Goal: Transaction & Acquisition: Purchase product/service

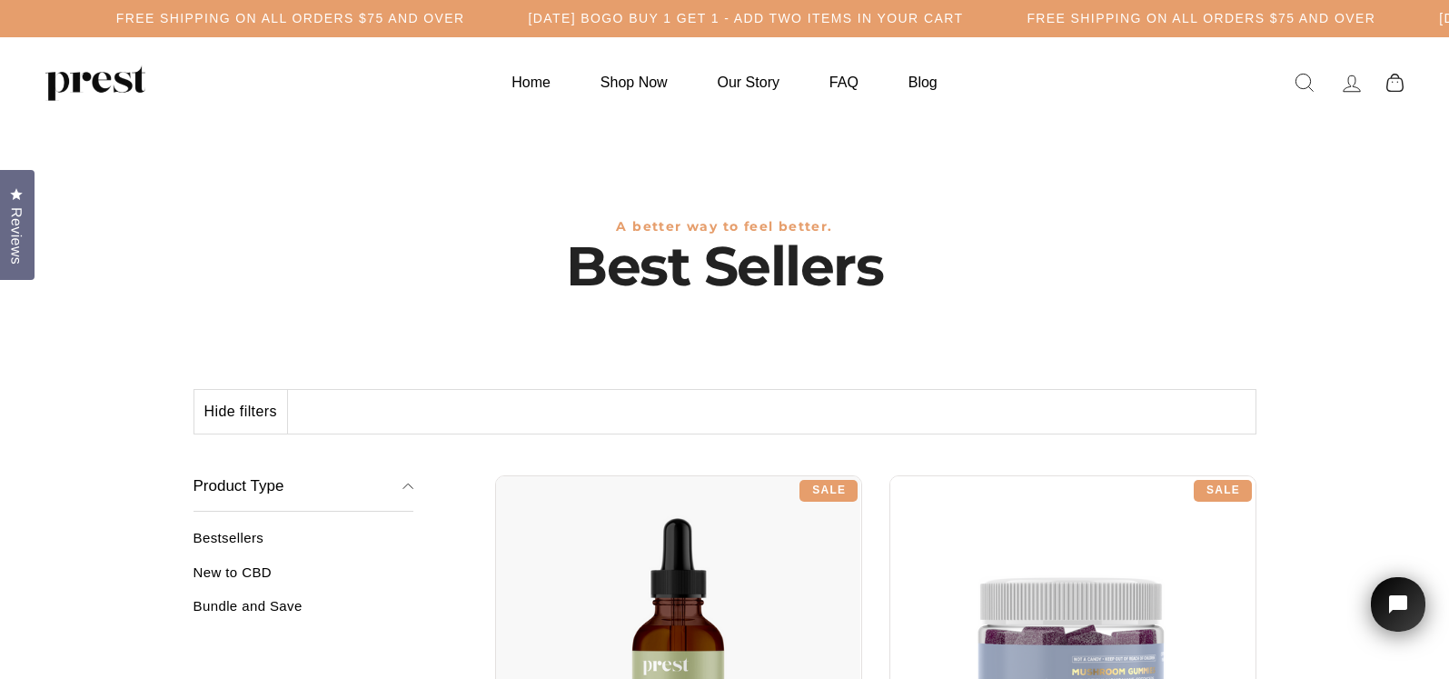
click at [446, 411] on div "Hide filters Show" at bounding box center [725, 411] width 1063 height 45
click at [377, 413] on div "Hide filters Show" at bounding box center [725, 411] width 1063 height 45
click at [827, 25] on h5 "[DATE] BOGO BUY 1 GET 1 - ADD TWO ITEMS IN YOUR CART" at bounding box center [760, 18] width 435 height 15
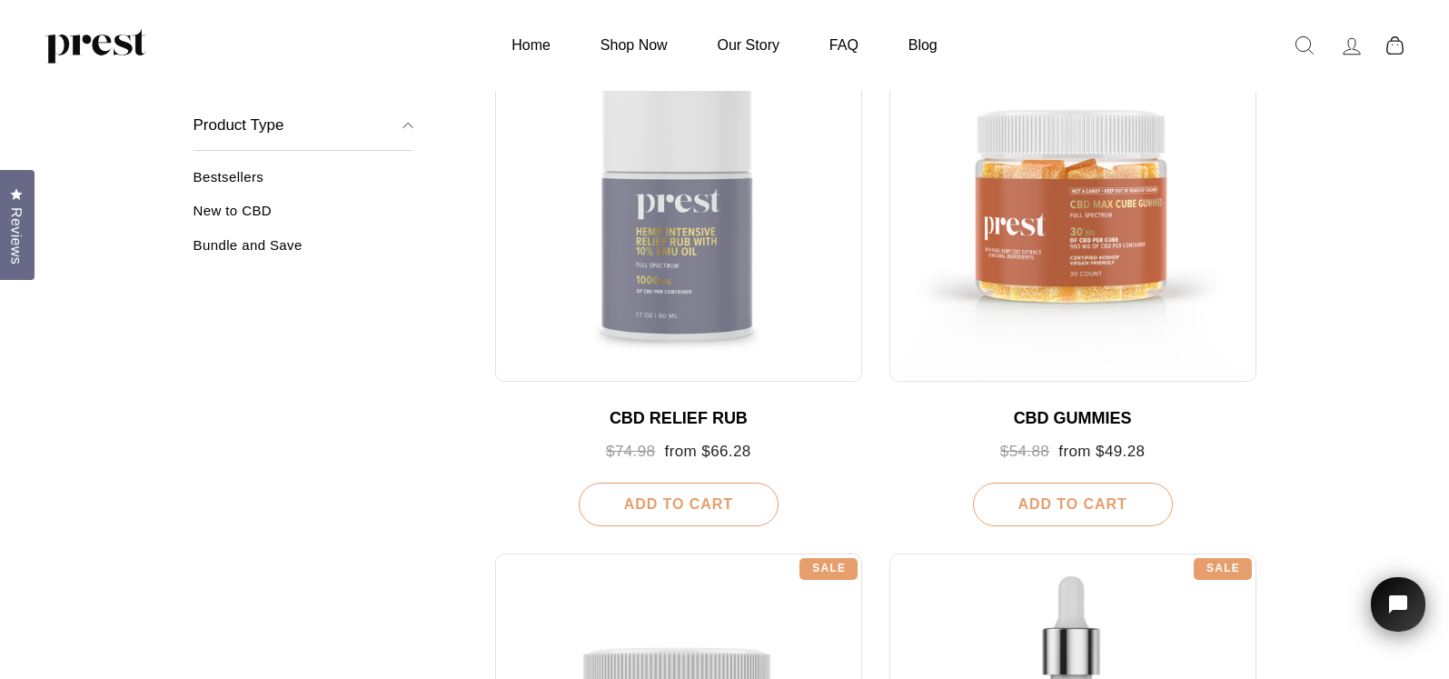
scroll to position [909, 0]
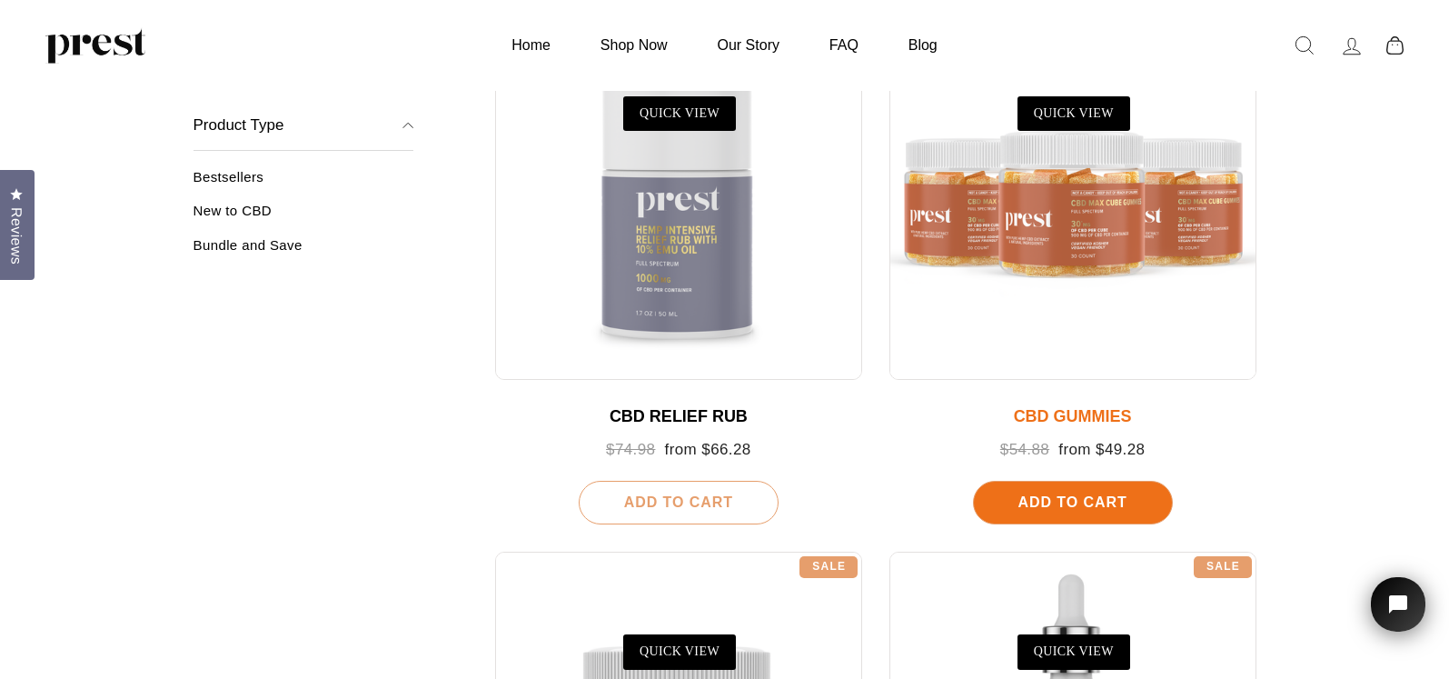
click at [1049, 211] on div at bounding box center [1073, 197] width 367 height 367
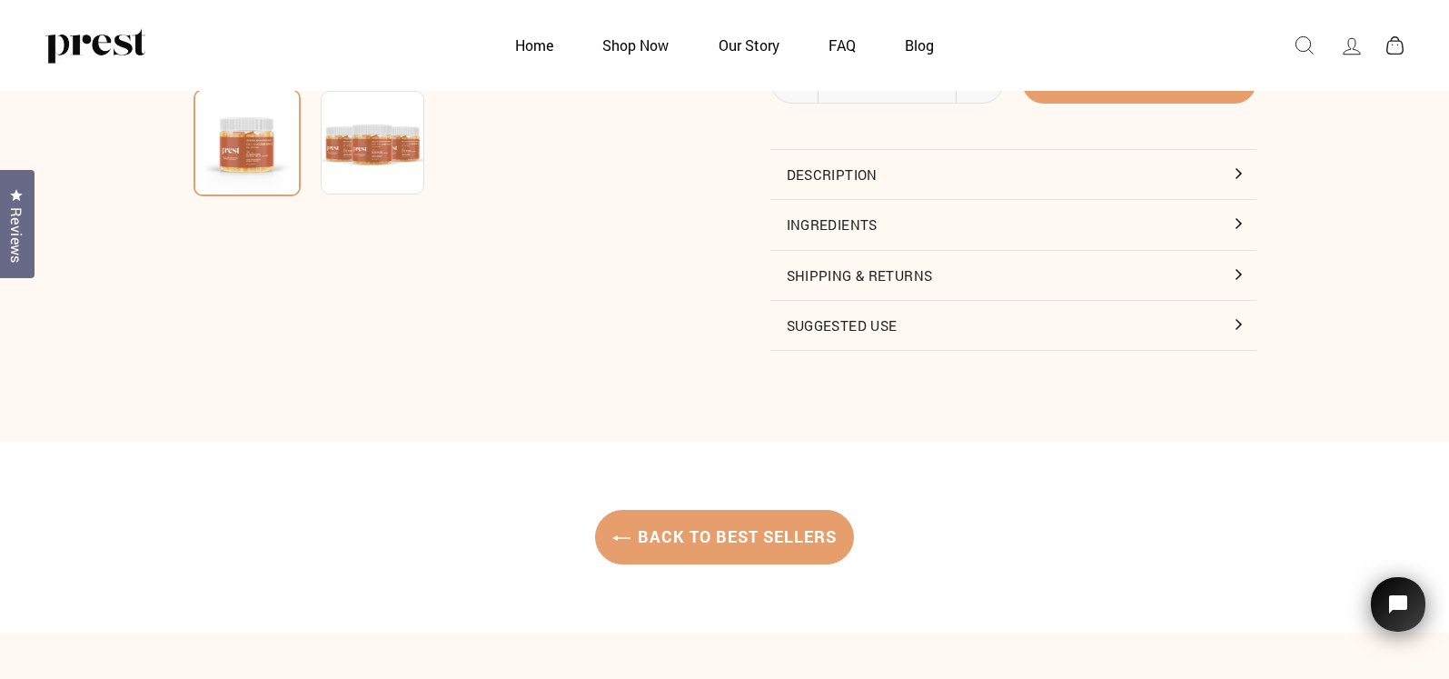
scroll to position [545, 0]
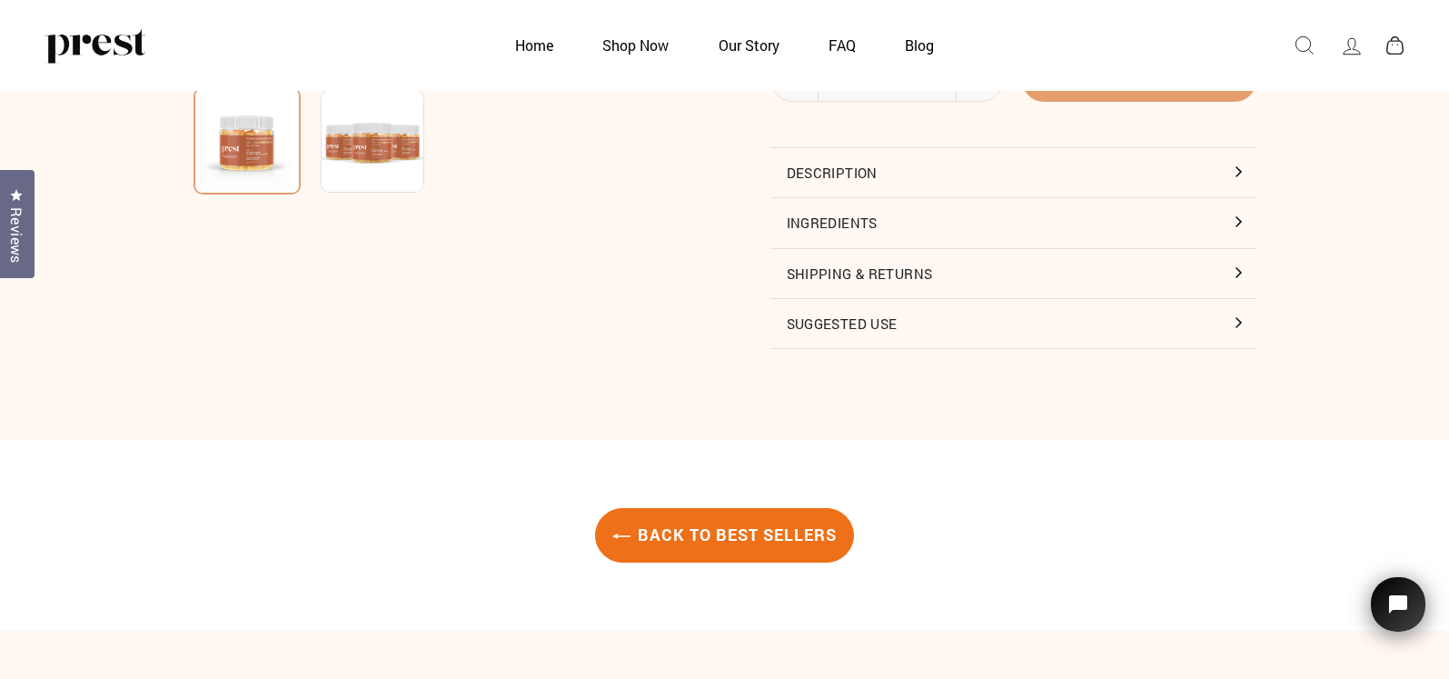
click at [723, 532] on link "Back to Best Sellers" at bounding box center [724, 535] width 259 height 55
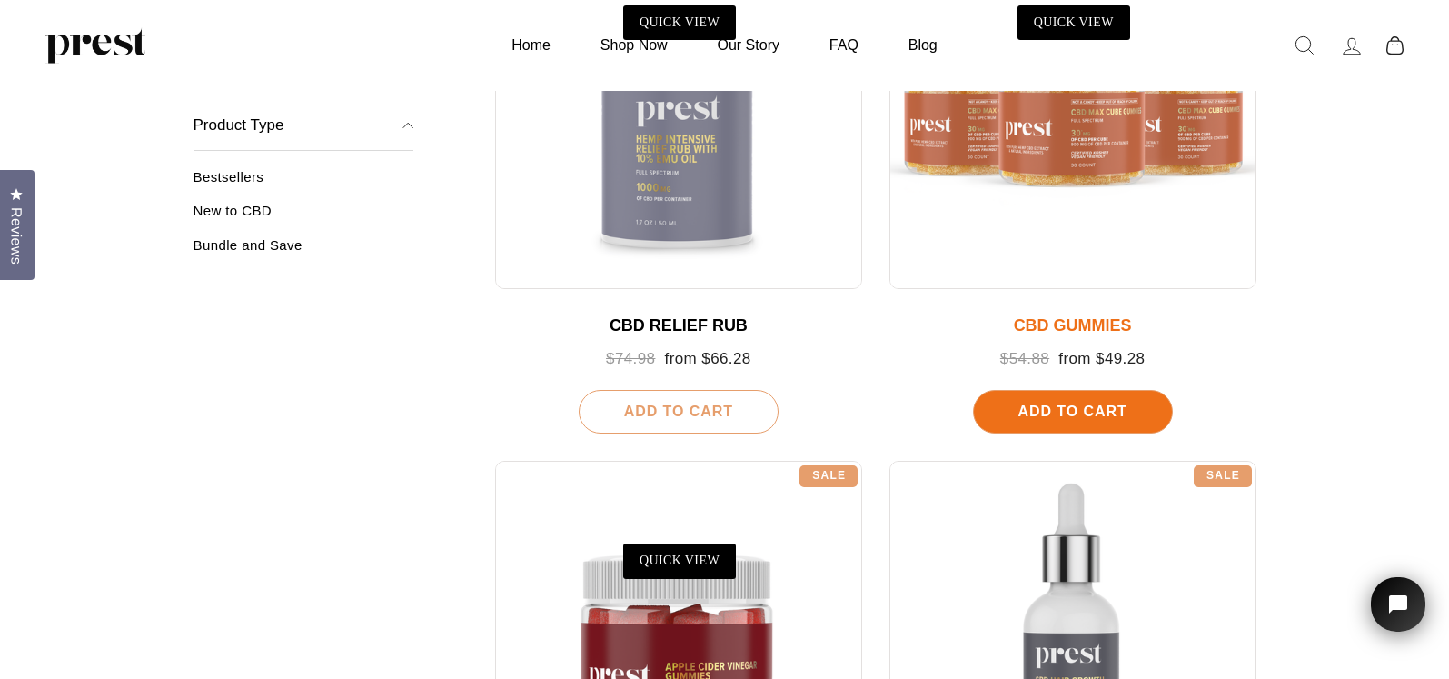
scroll to position [818, 0]
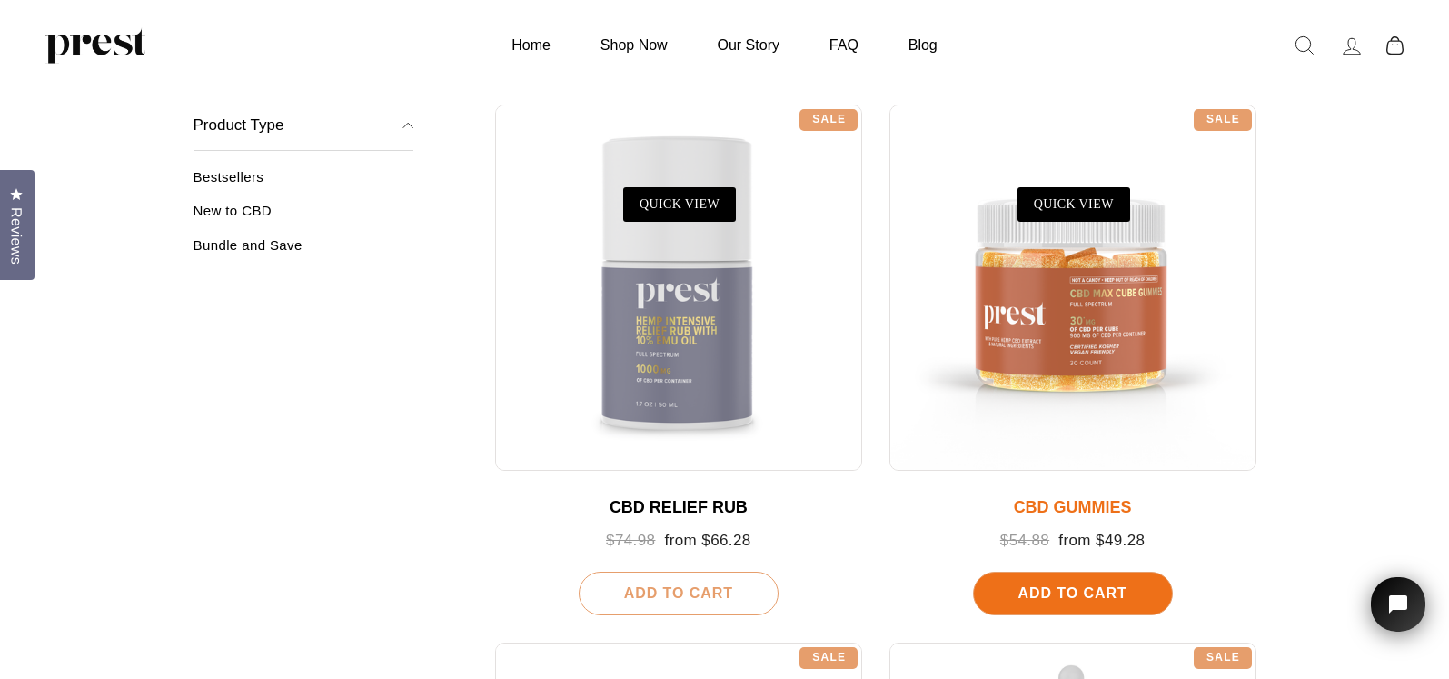
click at [1099, 589] on span "Add To Cart" at bounding box center [1072, 592] width 109 height 15
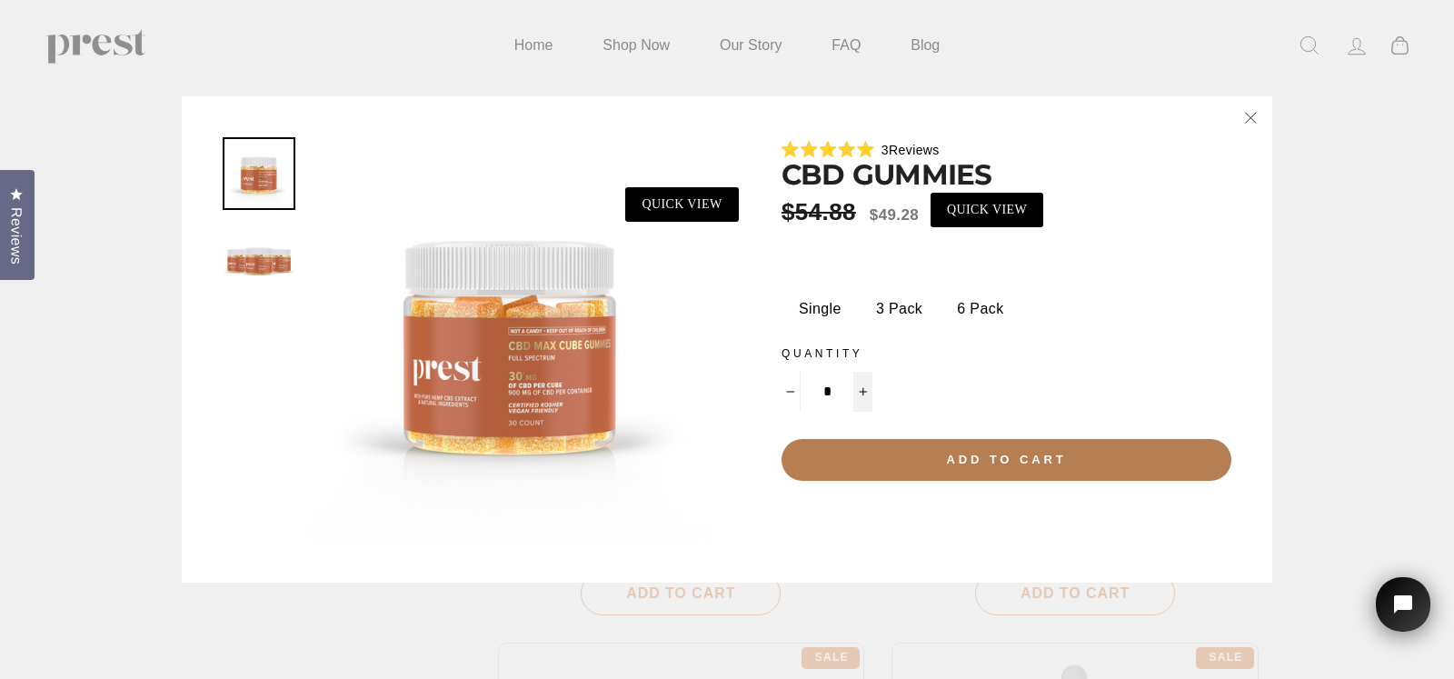
click at [864, 390] on icon "Increase item quantity by one" at bounding box center [863, 391] width 9 height 9
type input "*"
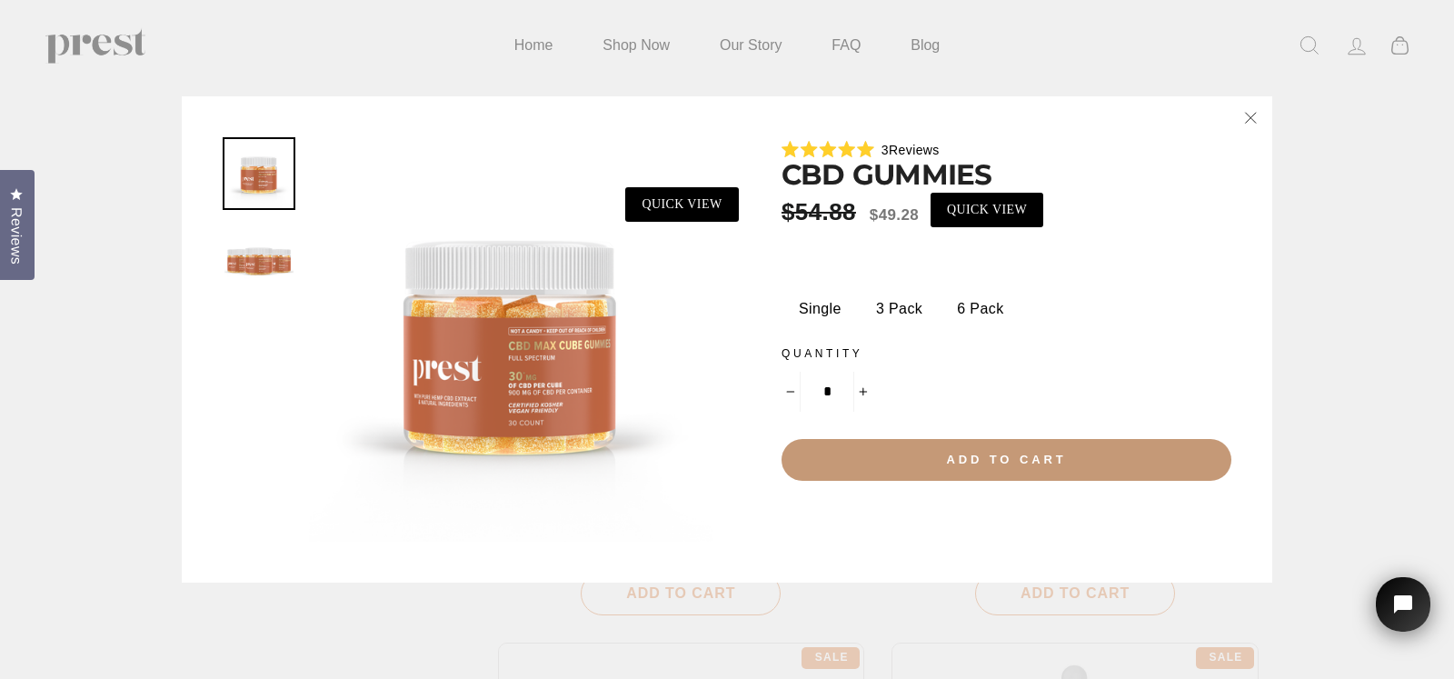
click at [960, 455] on span "Add to cart" at bounding box center [1006, 460] width 120 height 14
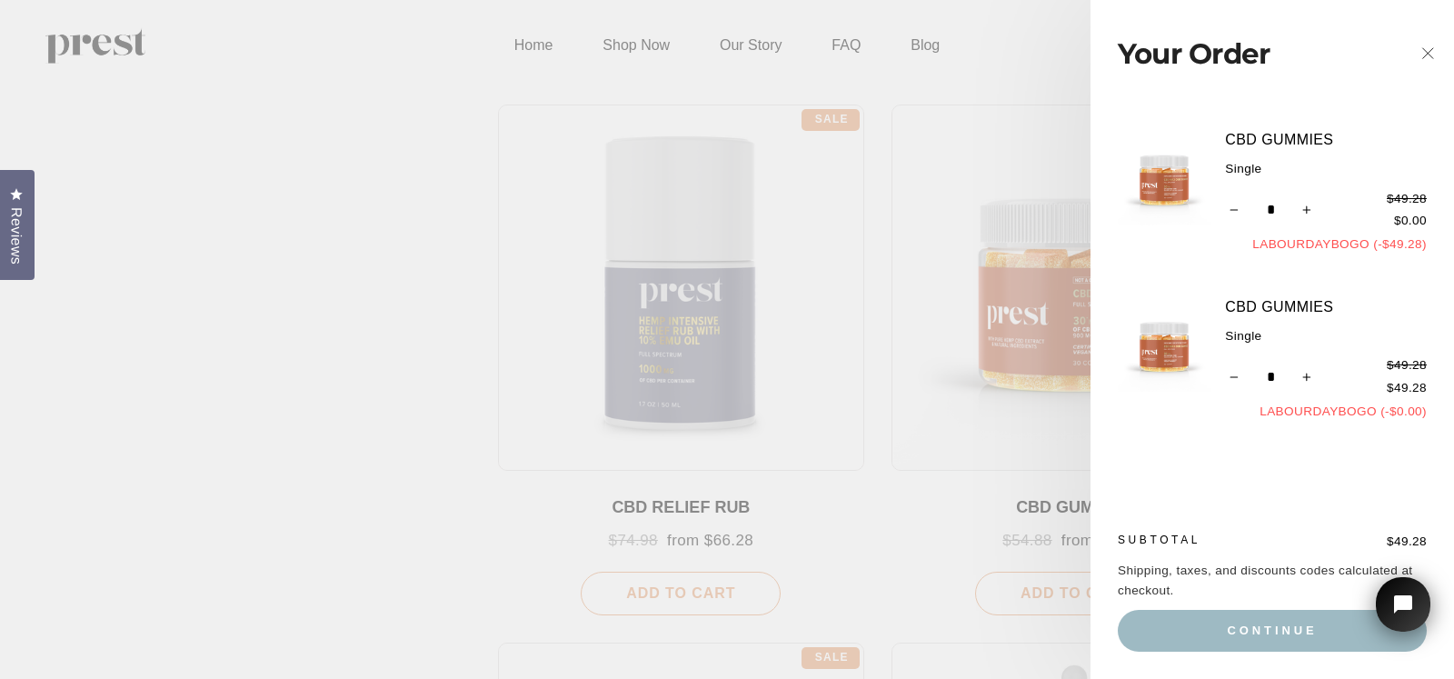
click at [846, 473] on main "Best Sellers A better way to feel better. Hide filters Show Filter Close menu P…" at bounding box center [727, 500] width 1454 height 2562
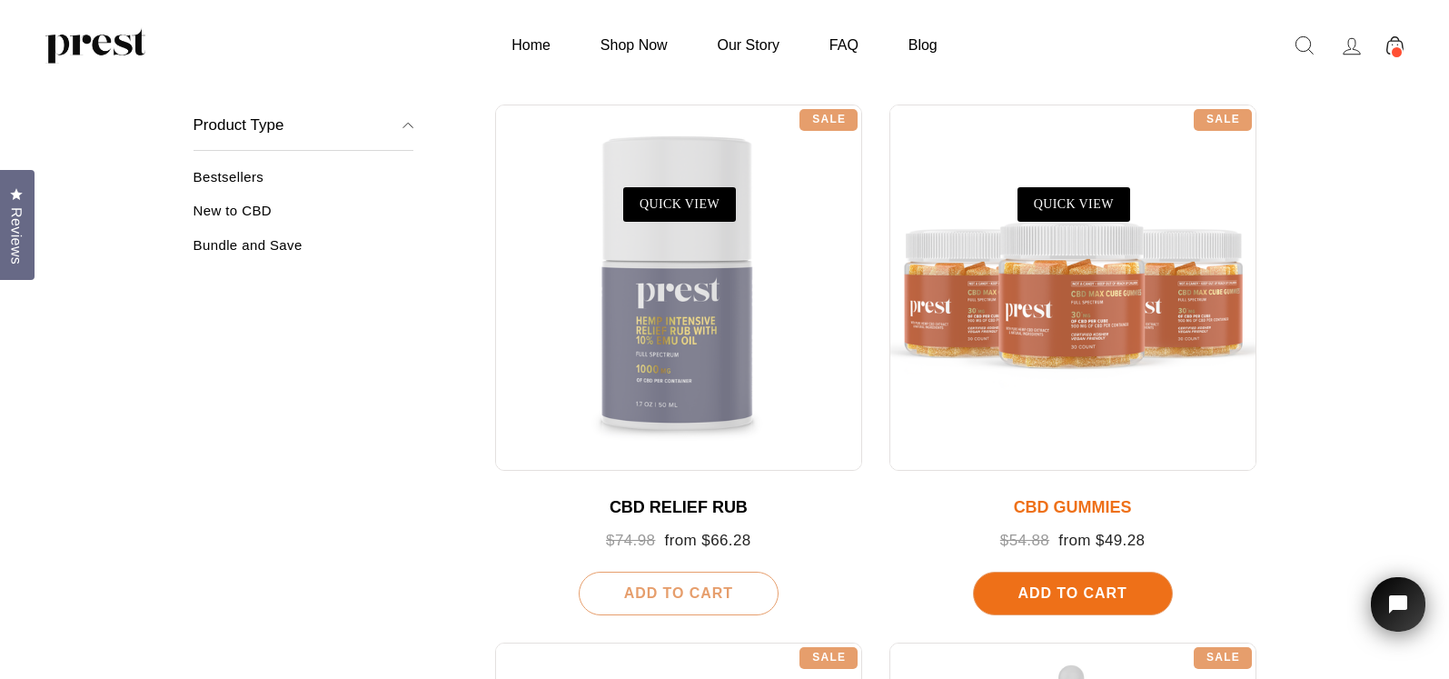
click at [1073, 296] on div at bounding box center [1073, 287] width 367 height 367
click at [1049, 302] on div at bounding box center [1073, 287] width 367 height 367
click at [1058, 295] on div at bounding box center [1073, 287] width 367 height 367
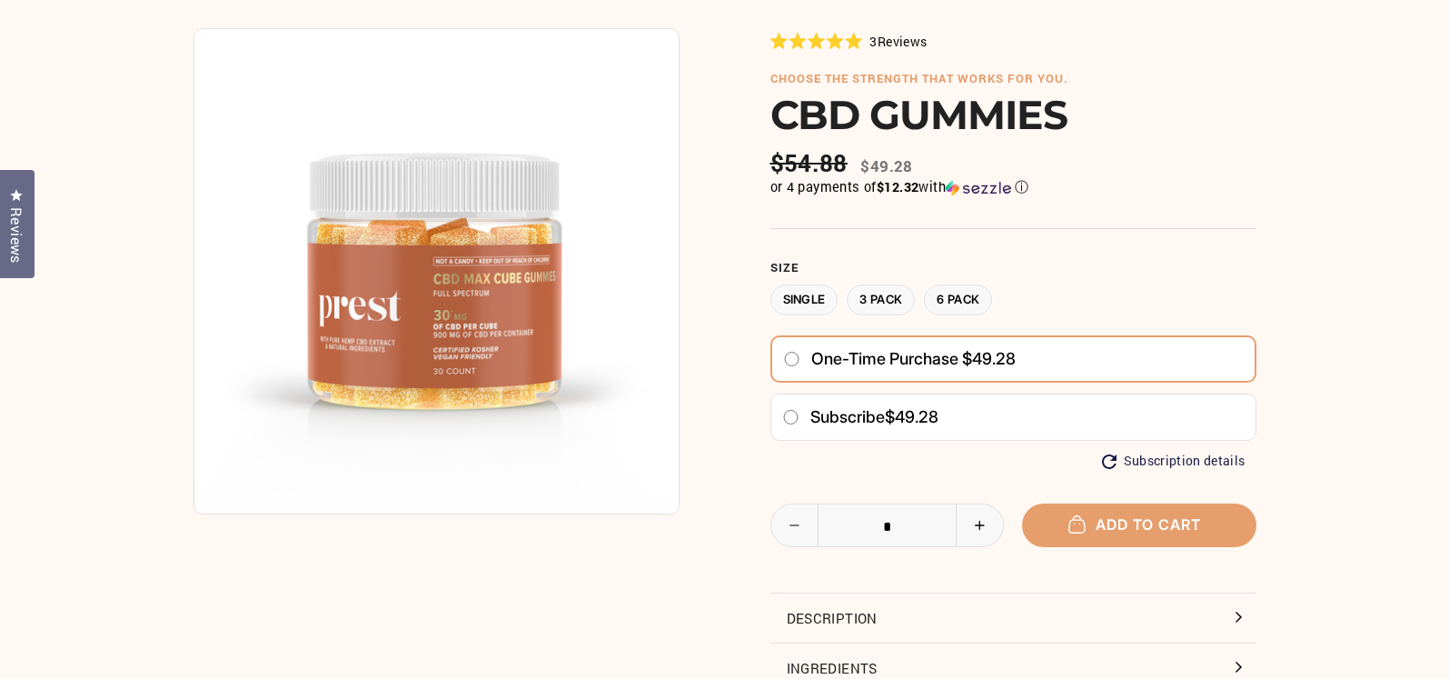
scroll to position [182, 0]
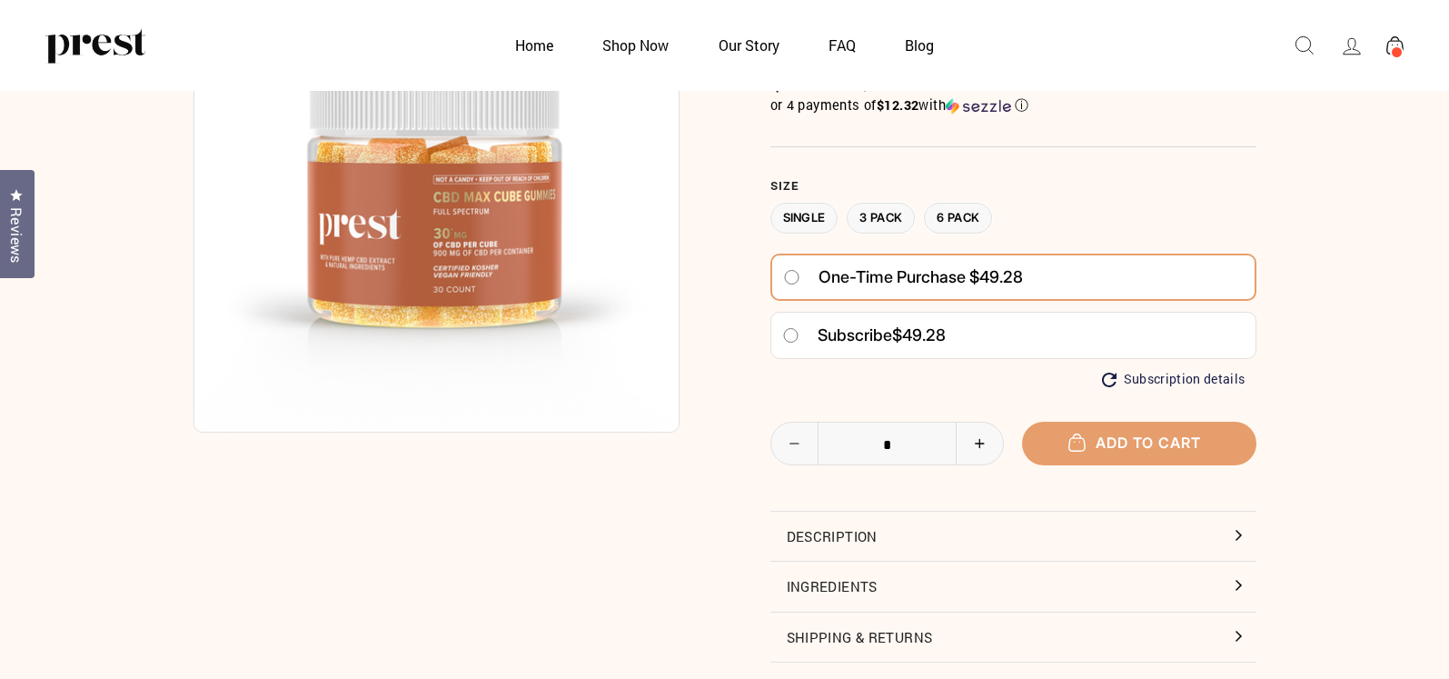
click at [439, 226] on img at bounding box center [437, 189] width 486 height 486
click at [826, 582] on button "Ingredients" at bounding box center [1014, 586] width 486 height 49
click at [808, 578] on button "Ingredients" at bounding box center [1014, 586] width 486 height 49
click at [821, 531] on button "Description" at bounding box center [1014, 536] width 486 height 49
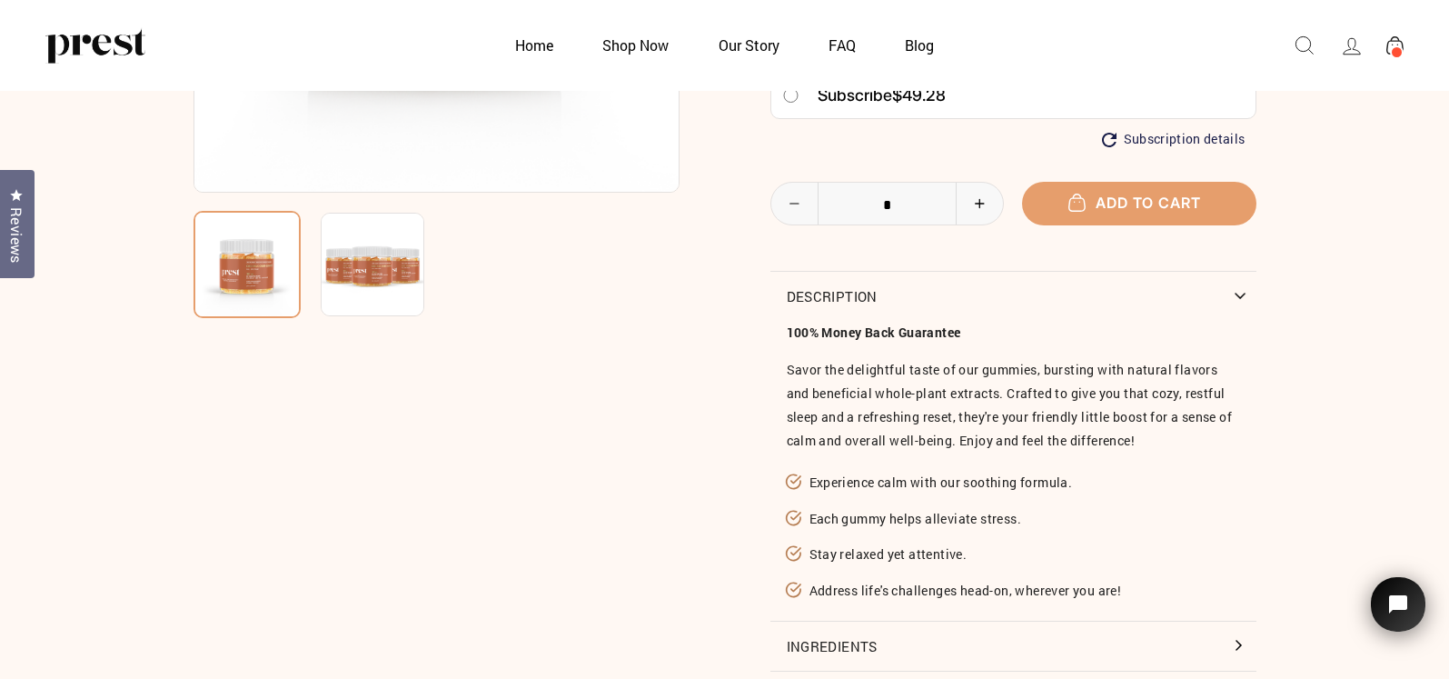
scroll to position [454, 0]
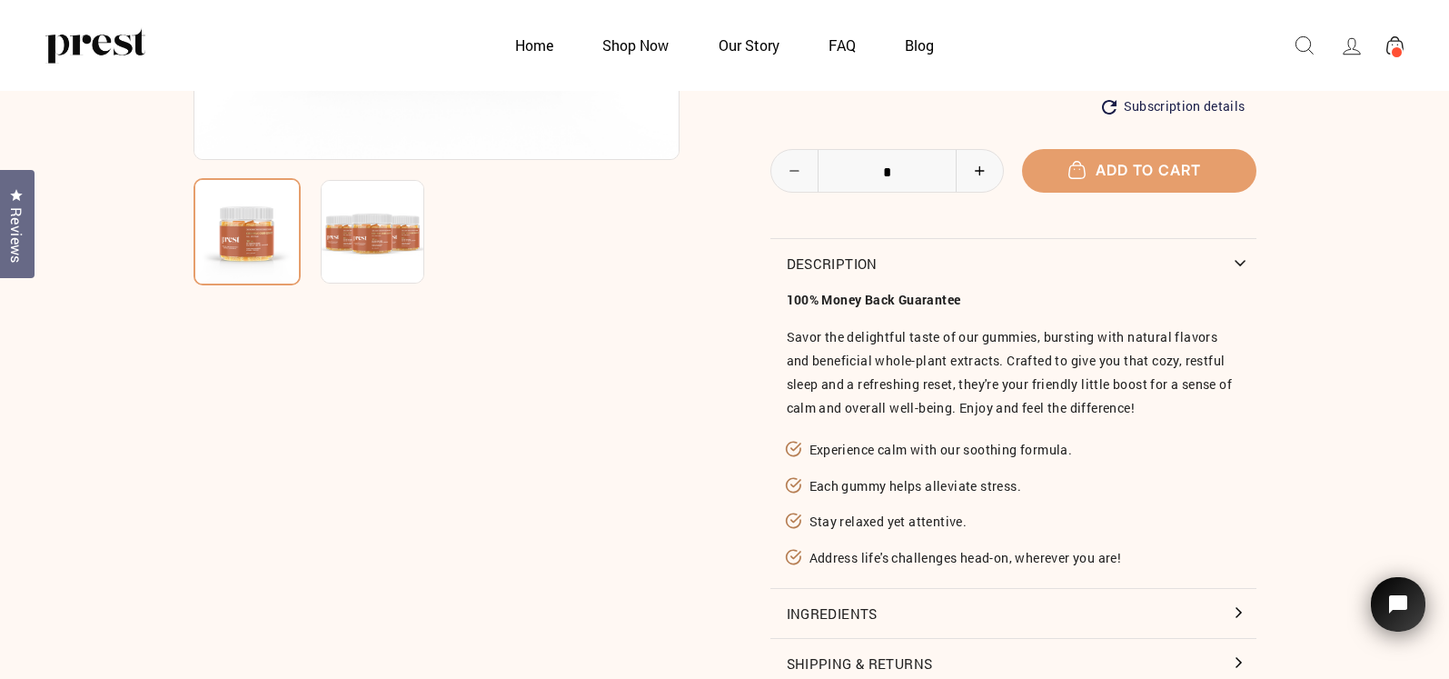
click at [461, 439] on div at bounding box center [437, 206] width 486 height 1065
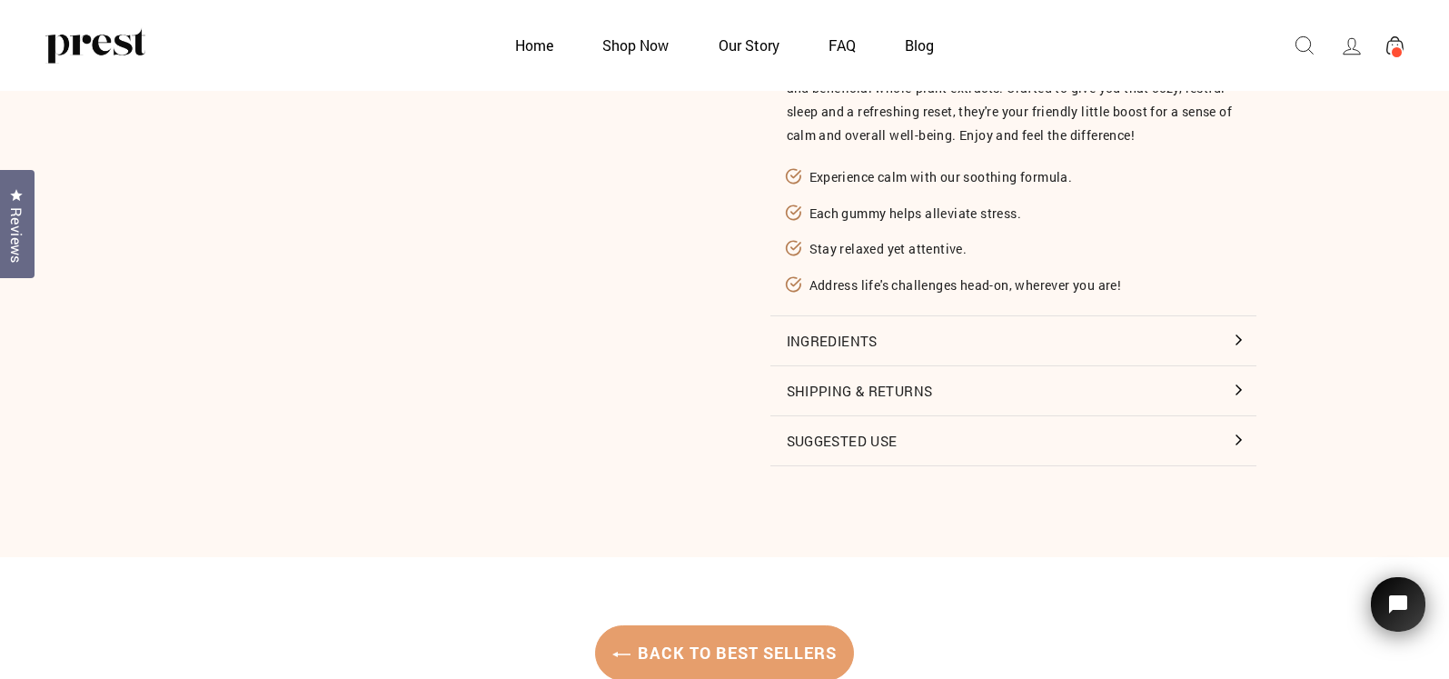
click at [1238, 336] on button "Ingredients" at bounding box center [1014, 340] width 486 height 49
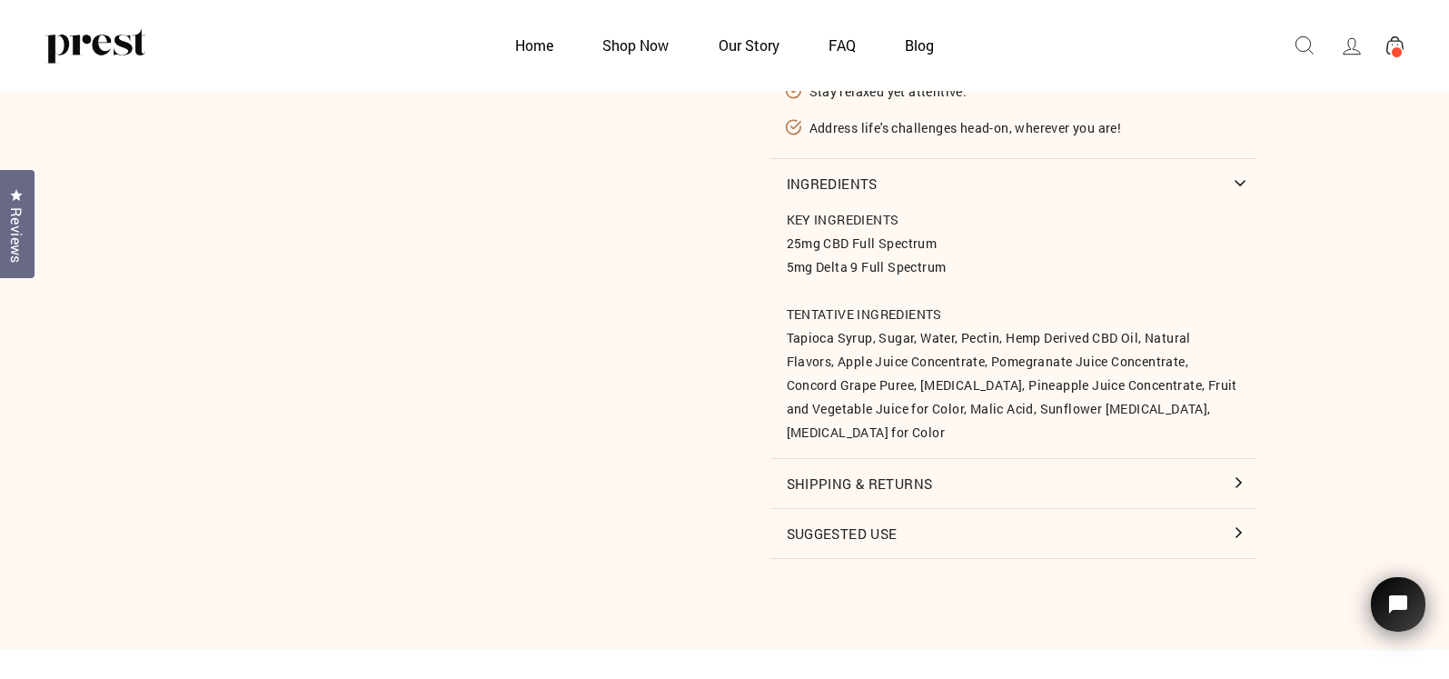
scroll to position [909, 0]
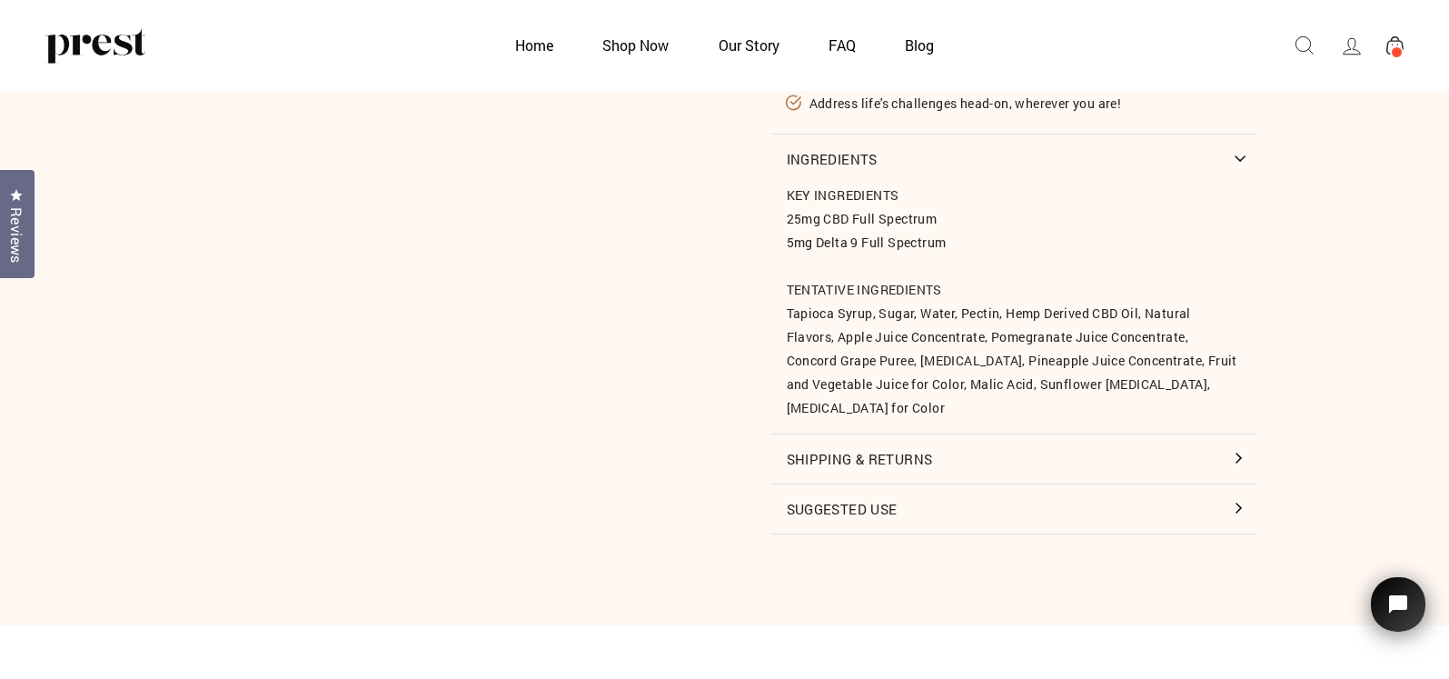
click at [1239, 484] on button "Suggested Use" at bounding box center [1014, 508] width 486 height 49
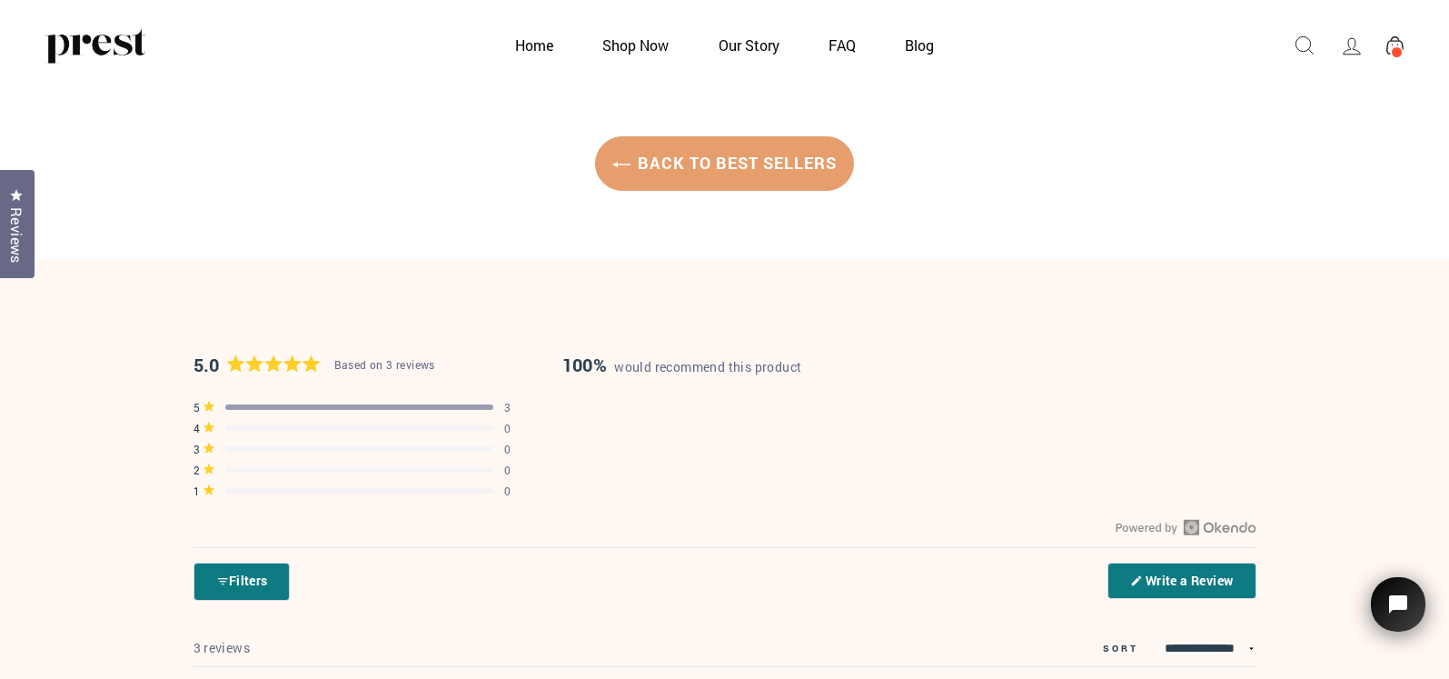
scroll to position [1636, 0]
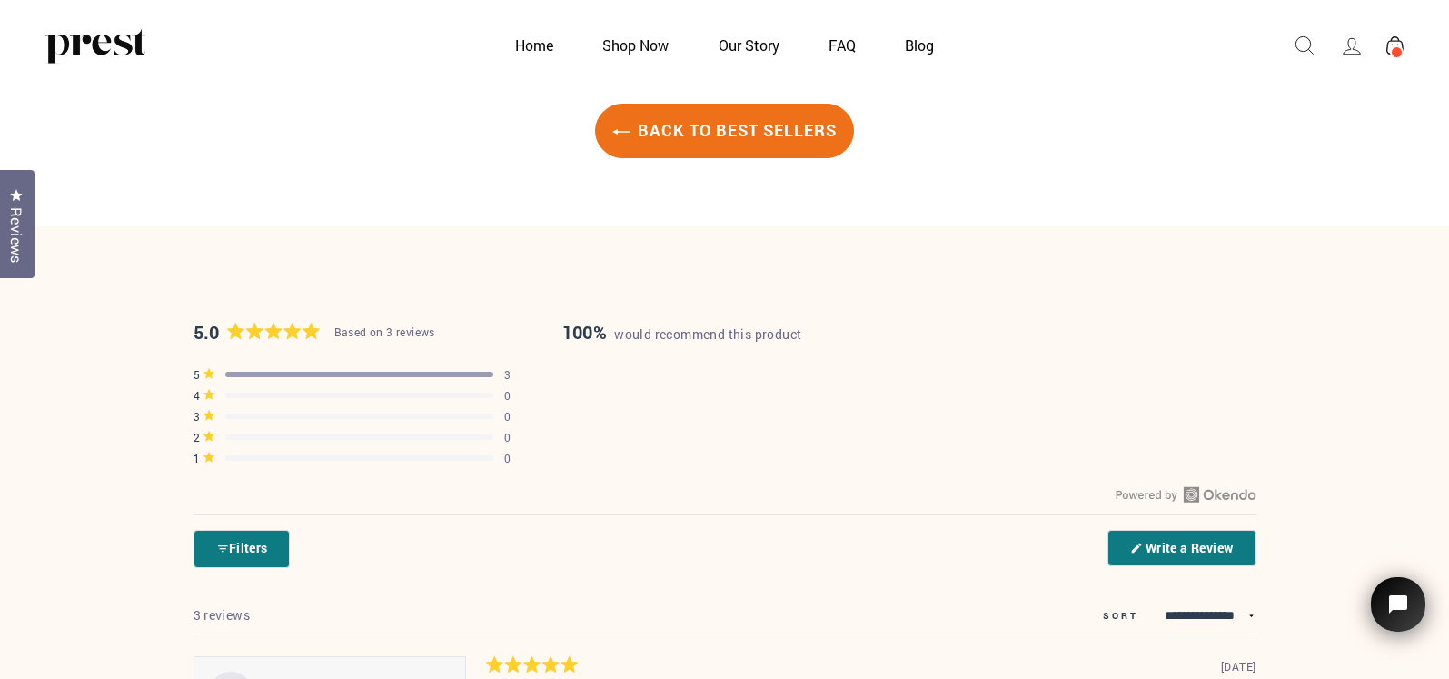
click at [779, 105] on link "Back to Best Sellers" at bounding box center [724, 131] width 259 height 55
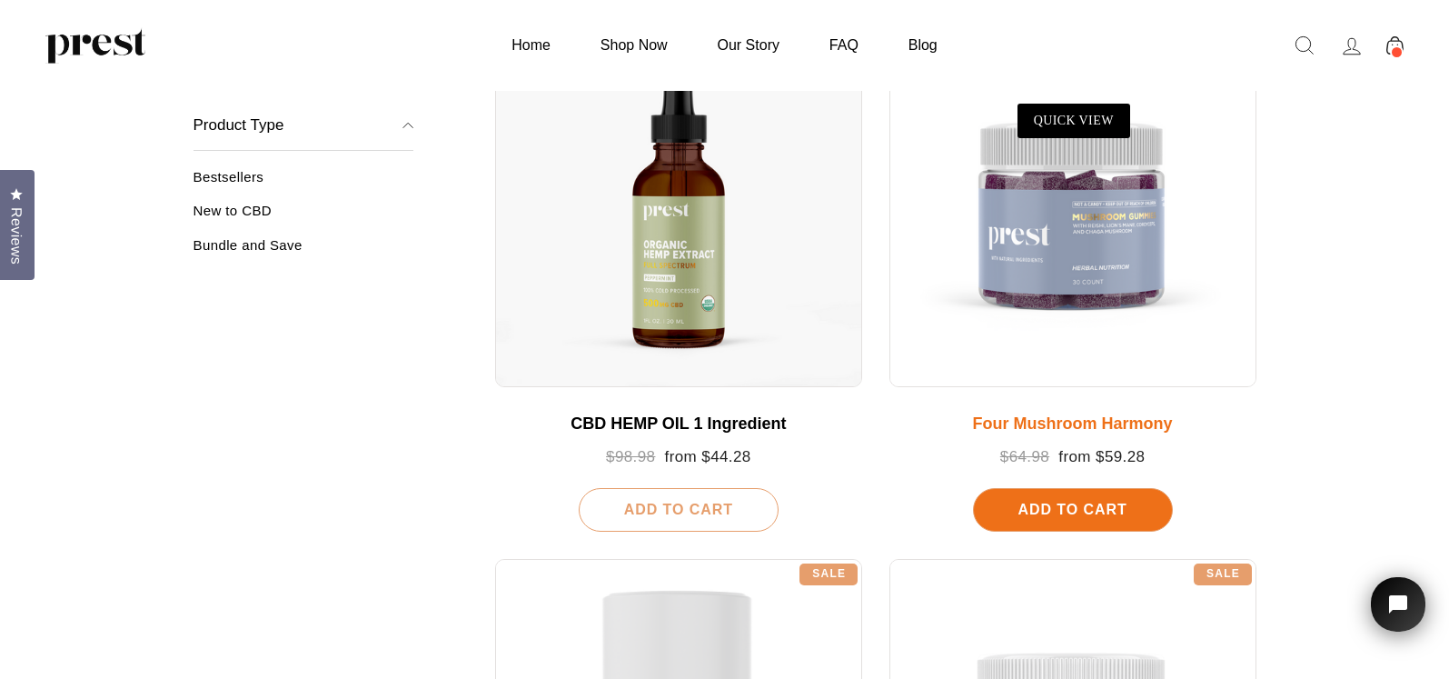
click at [1033, 496] on div "Add To Cart" at bounding box center [1073, 510] width 200 height 44
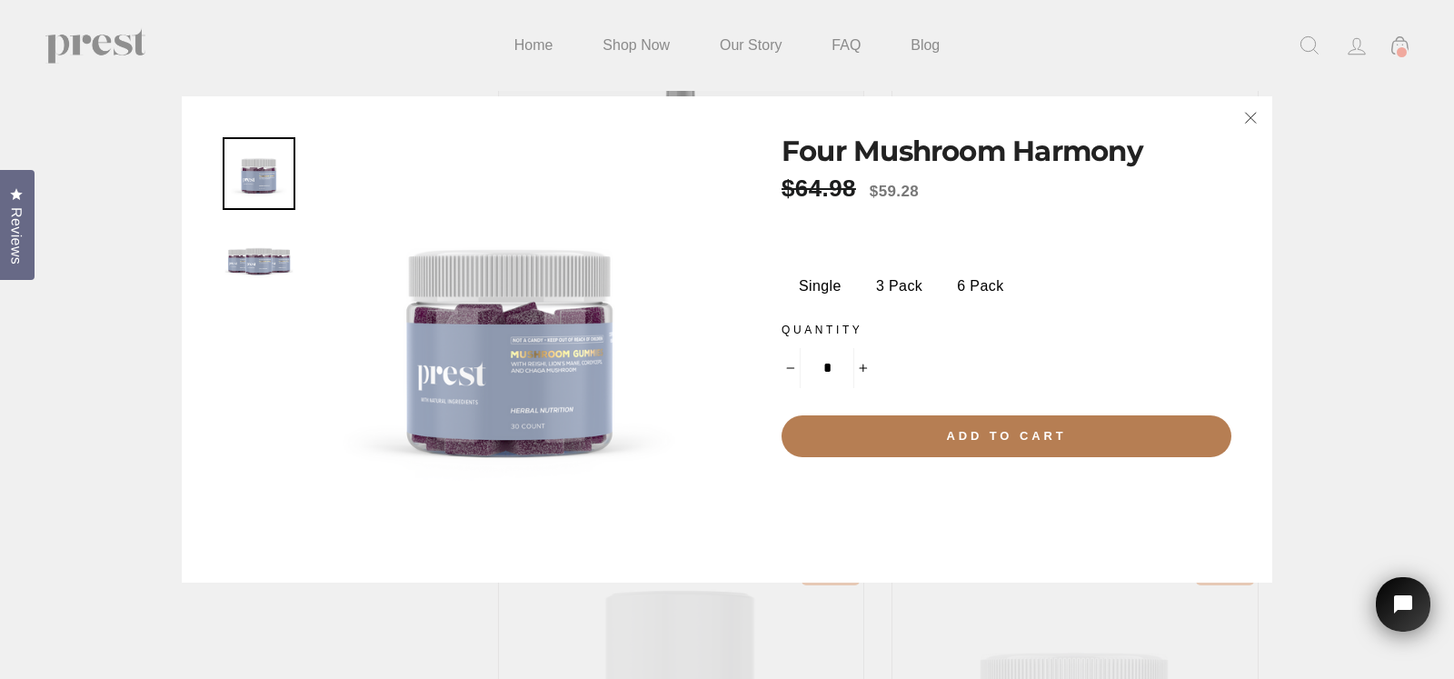
click at [494, 368] on img at bounding box center [511, 339] width 404 height 404
click at [254, 163] on img at bounding box center [258, 173] width 69 height 69
click at [260, 166] on img at bounding box center [258, 173] width 69 height 69
click at [496, 361] on img at bounding box center [511, 339] width 404 height 404
click at [461, 387] on img at bounding box center [511, 339] width 404 height 404
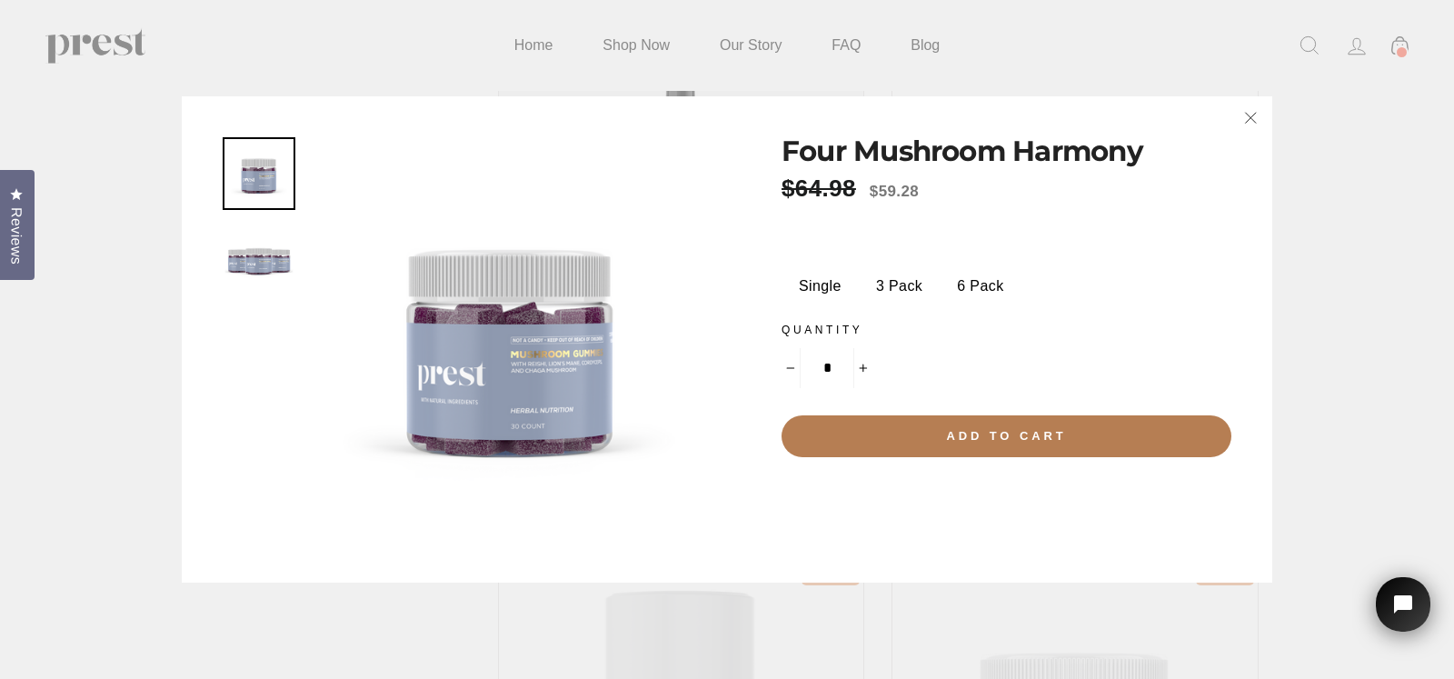
click at [260, 169] on img at bounding box center [258, 173] width 69 height 69
click at [518, 361] on img at bounding box center [511, 339] width 404 height 404
click at [509, 361] on img at bounding box center [511, 339] width 404 height 404
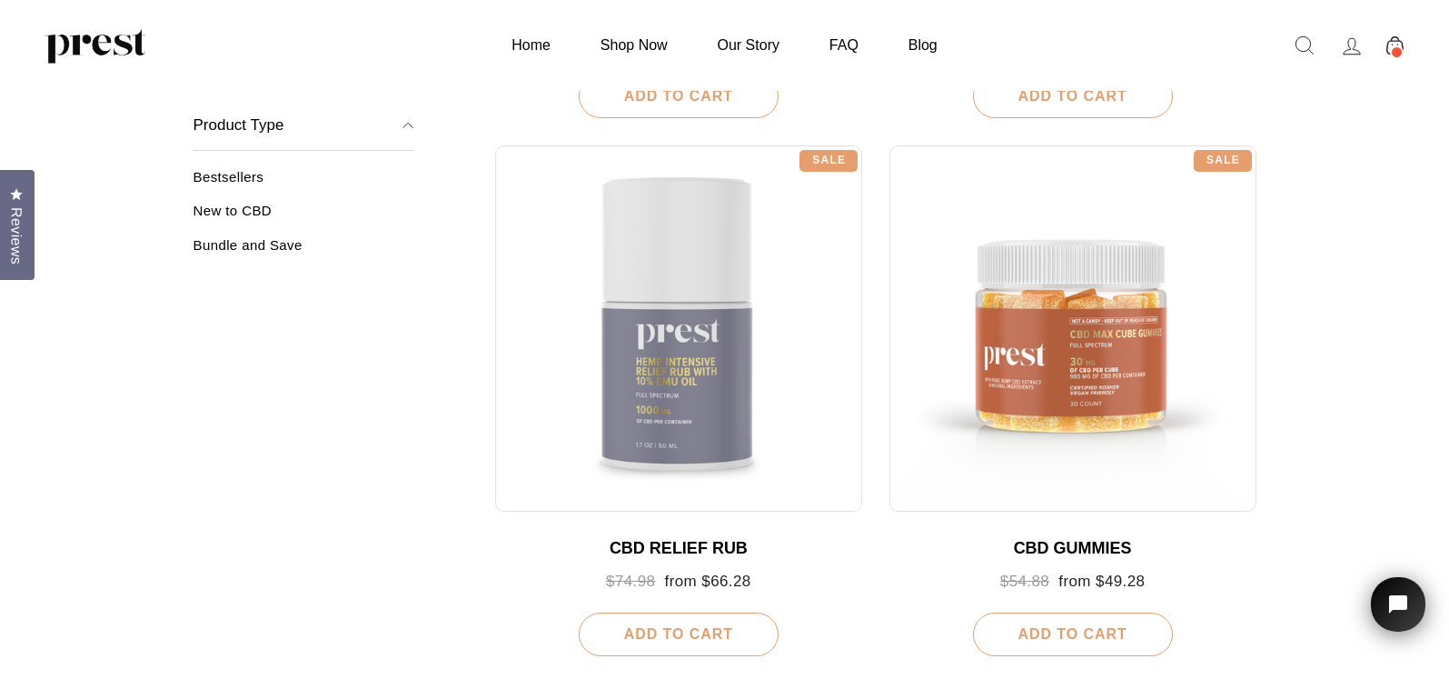
scroll to position [363, 0]
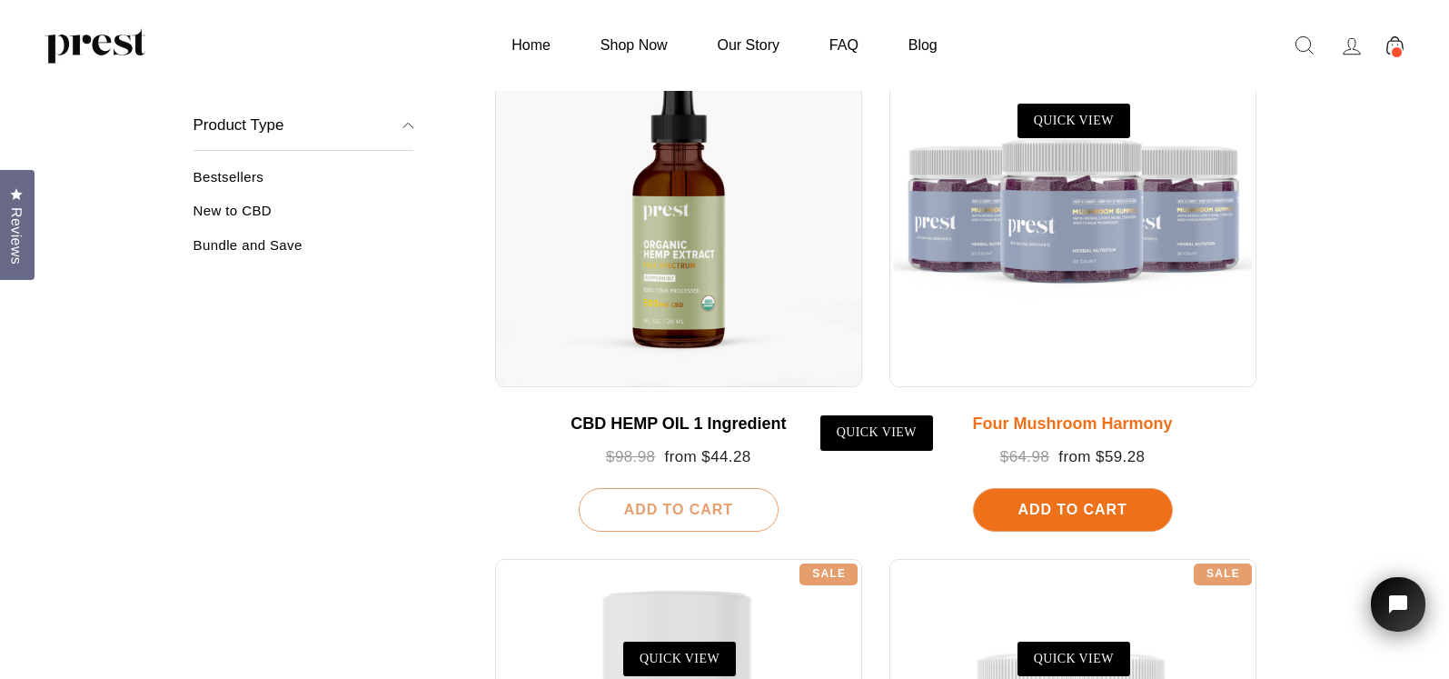
click at [1089, 194] on div at bounding box center [1073, 203] width 367 height 367
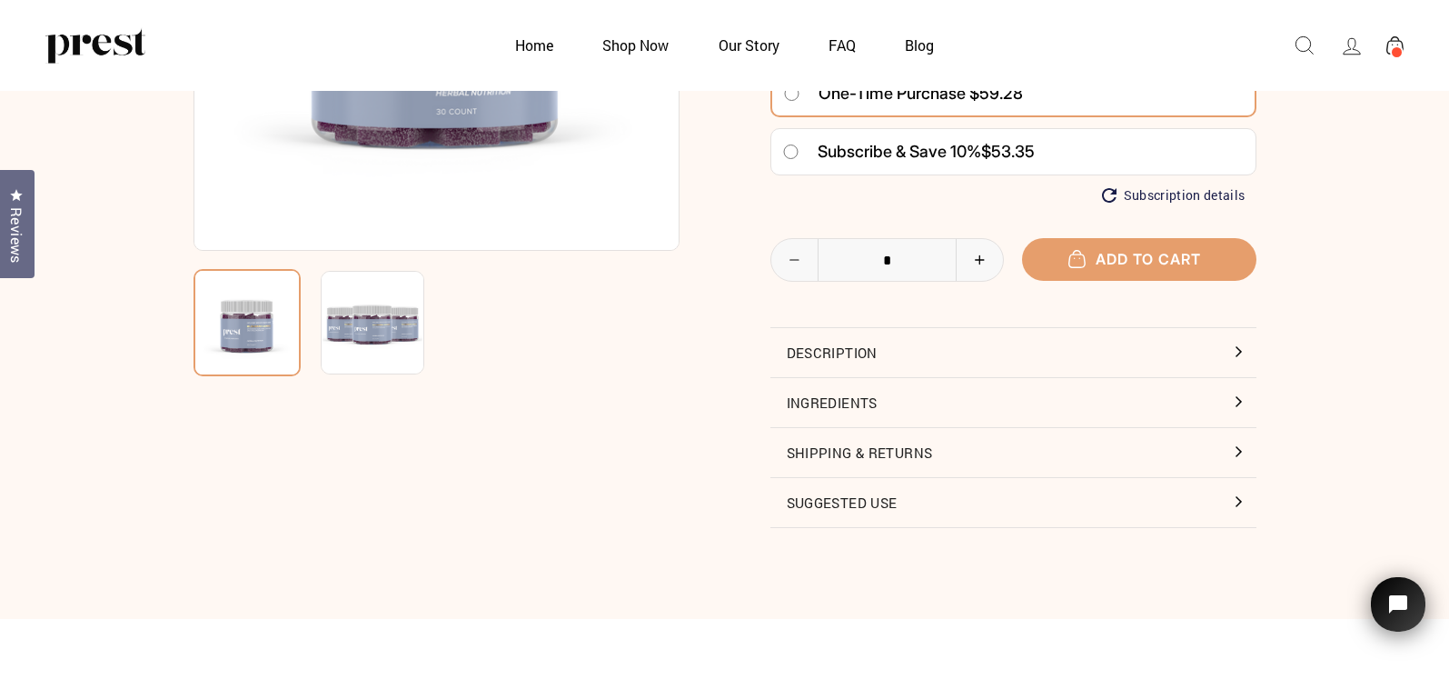
click at [1238, 398] on button "Ingredients" at bounding box center [1014, 402] width 486 height 49
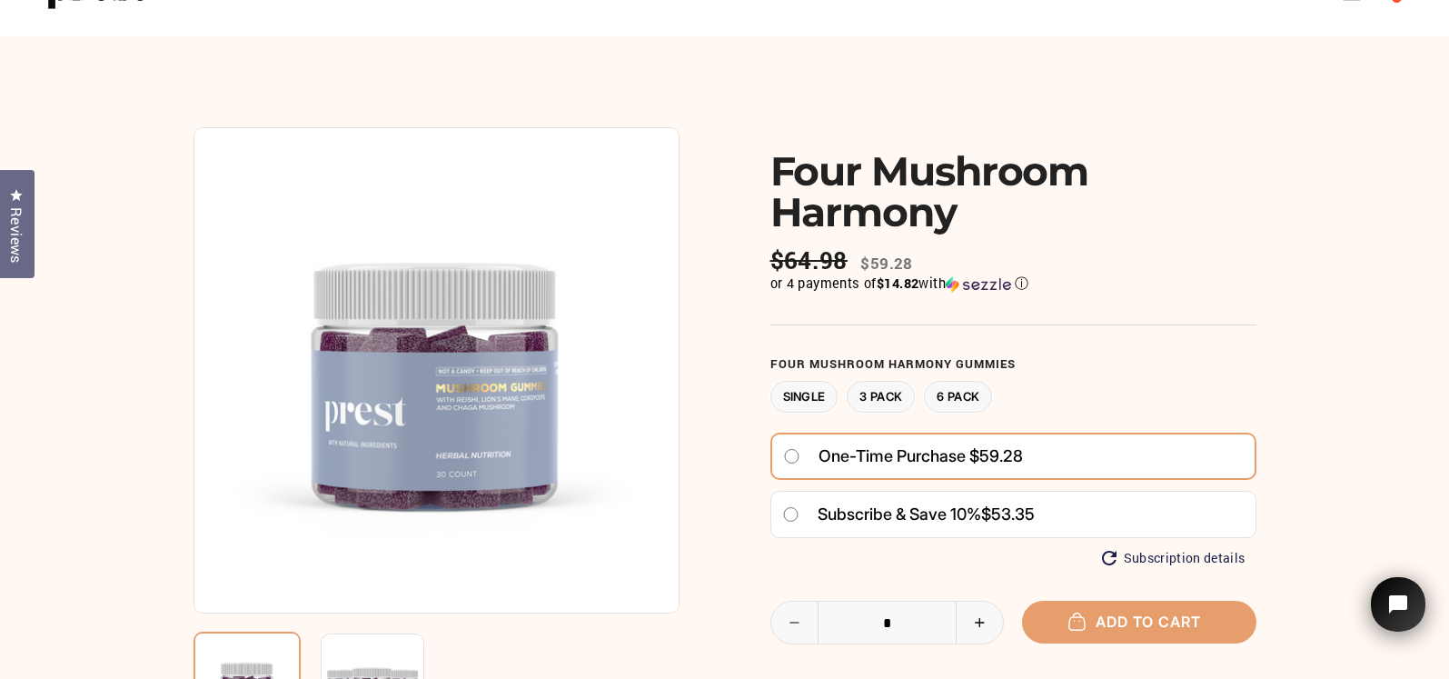
scroll to position [91, 0]
